Goal: Book appointment/travel/reservation

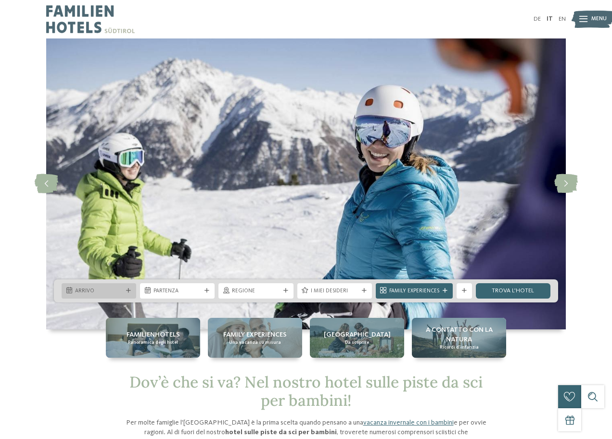
click at [74, 286] on div "Arrivo" at bounding box center [99, 290] width 75 height 15
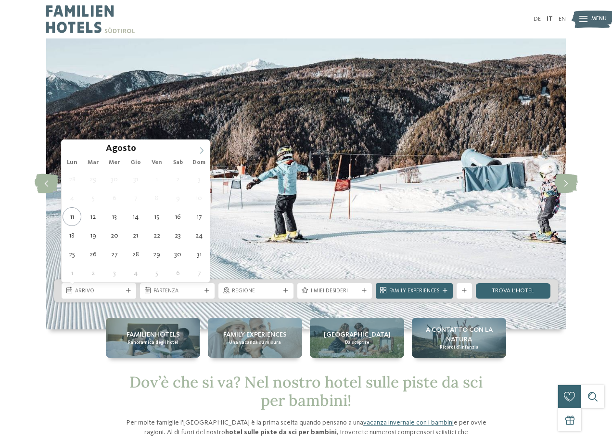
click at [198, 151] on icon at bounding box center [201, 150] width 7 height 7
click at [199, 151] on icon at bounding box center [201, 150] width 7 height 7
type div "27.12.2025"
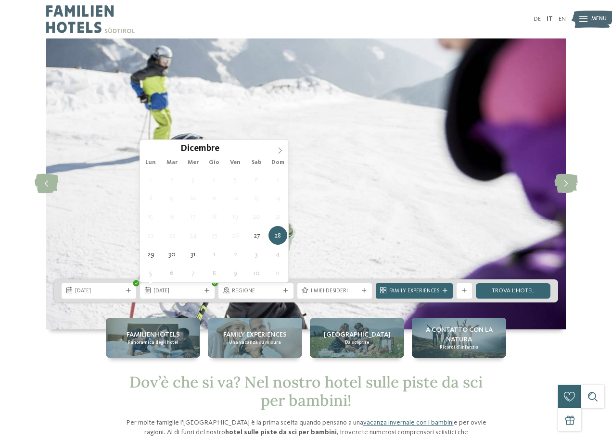
type input "****"
click at [280, 147] on span at bounding box center [280, 148] width 16 height 16
type div "03.01.2026"
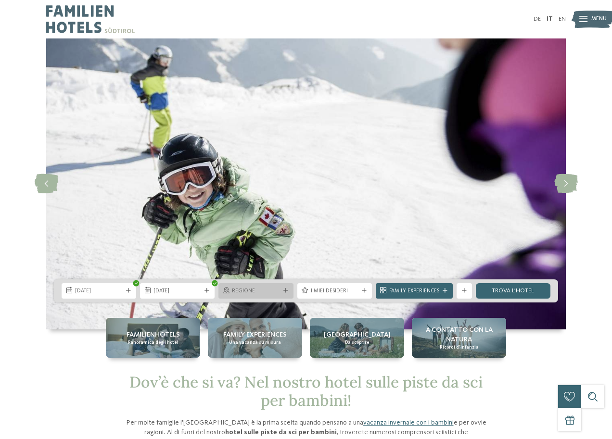
click at [256, 292] on span "Regione" at bounding box center [256, 292] width 48 height 8
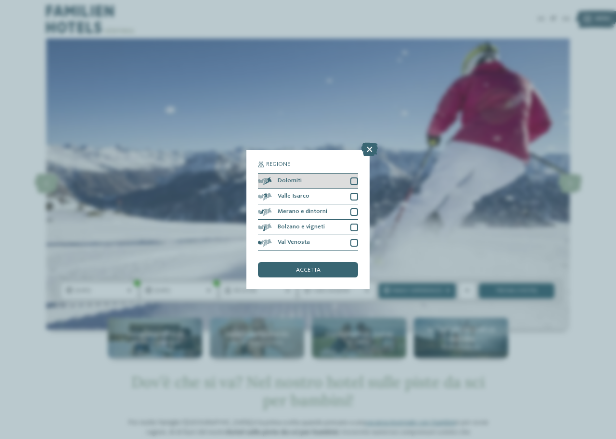
click at [351, 179] on div at bounding box center [354, 182] width 8 height 8
click at [354, 192] on div "Valle Isarco" at bounding box center [308, 196] width 100 height 15
click at [354, 214] on div at bounding box center [354, 212] width 8 height 8
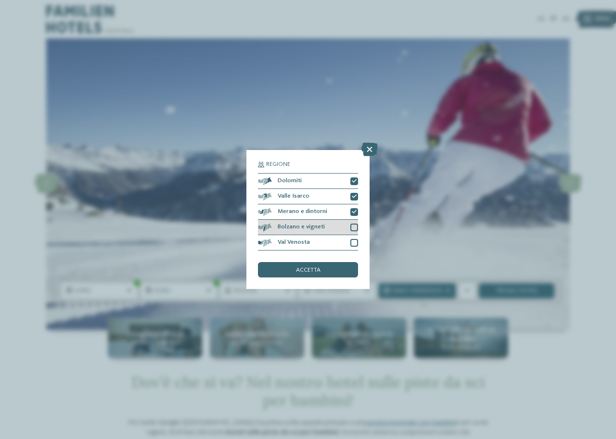
click at [355, 226] on div at bounding box center [354, 228] width 8 height 8
click at [356, 241] on div at bounding box center [354, 243] width 8 height 8
click at [339, 267] on div "accetta" at bounding box center [308, 269] width 100 height 15
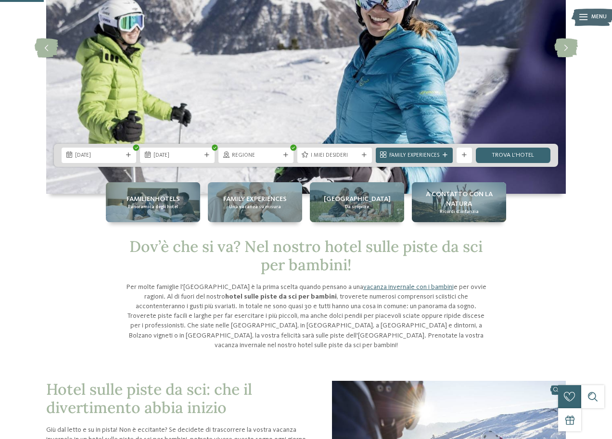
scroll to position [144, 0]
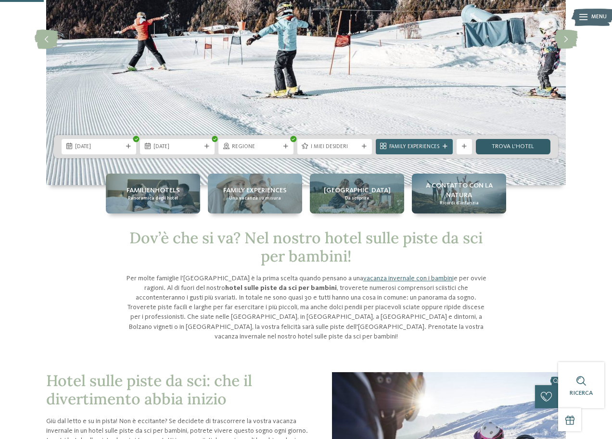
click at [499, 146] on link "trova l’hotel" at bounding box center [513, 146] width 75 height 15
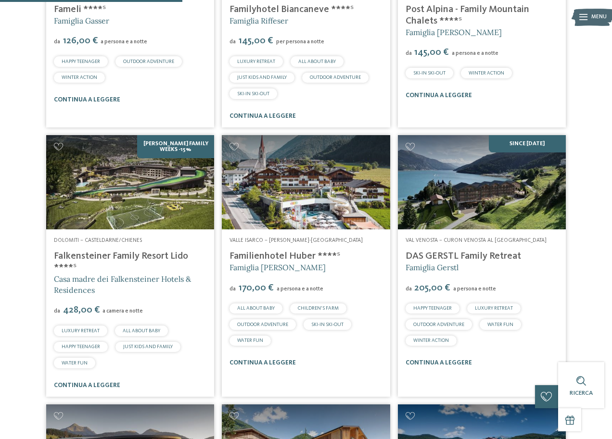
scroll to position [382, 0]
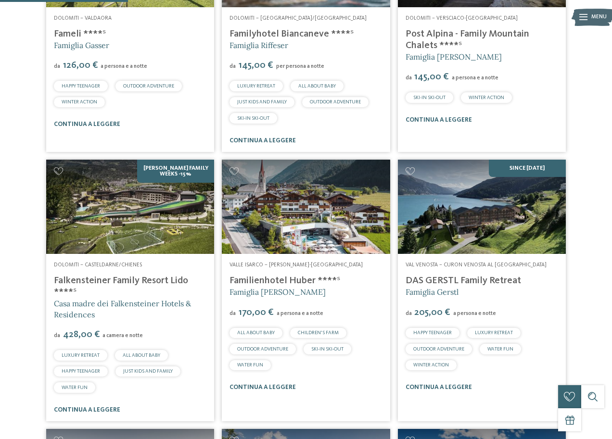
click at [117, 215] on img at bounding box center [130, 207] width 168 height 94
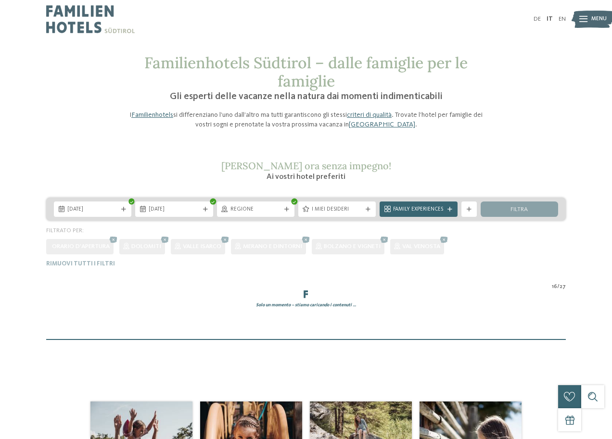
scroll to position [60, 0]
